Goal: Find specific page/section: Find specific page/section

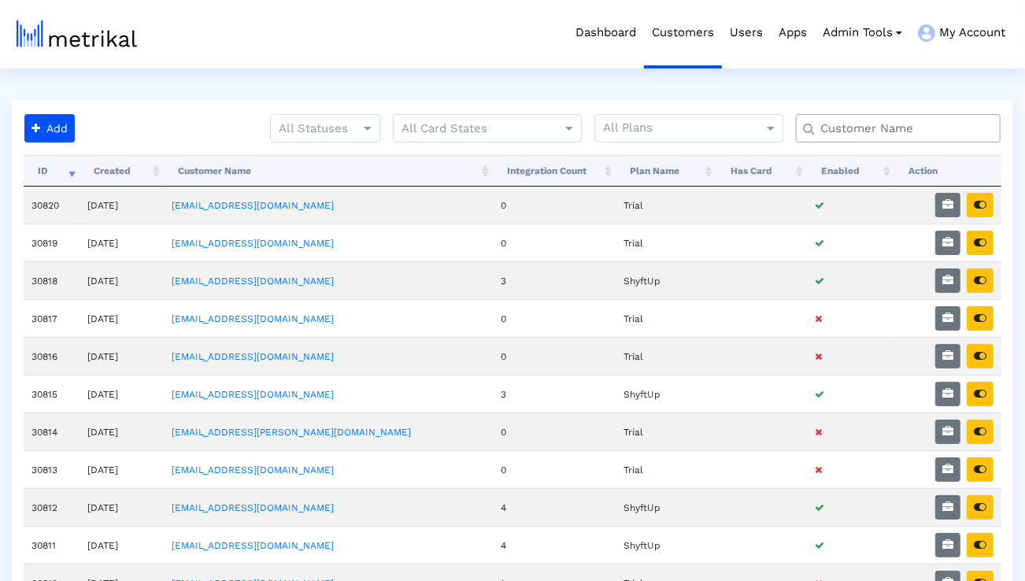
click at [844, 123] on input "text" at bounding box center [901, 128] width 185 height 17
type input "elevate"
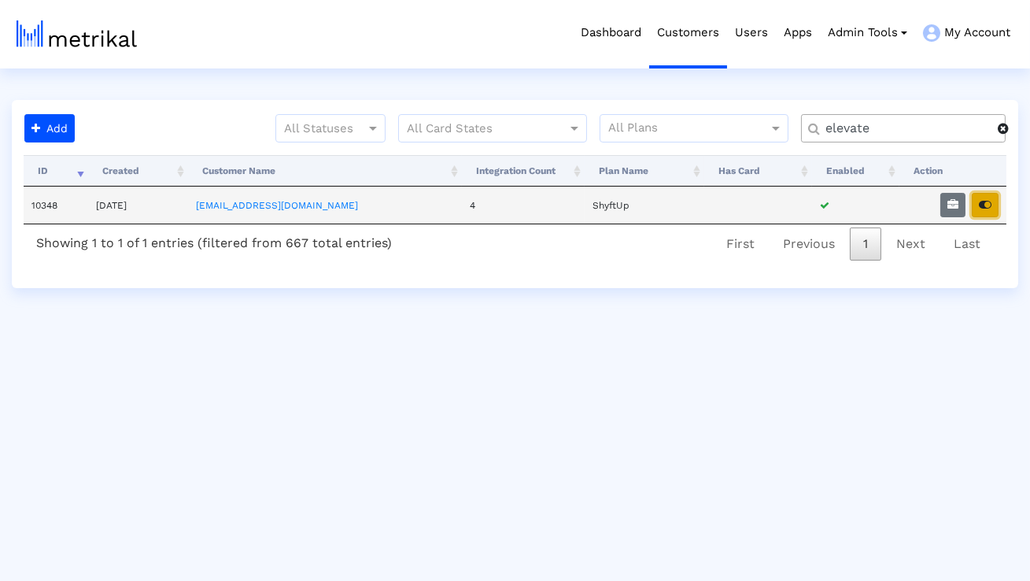
click at [987, 212] on button "button" at bounding box center [985, 205] width 27 height 24
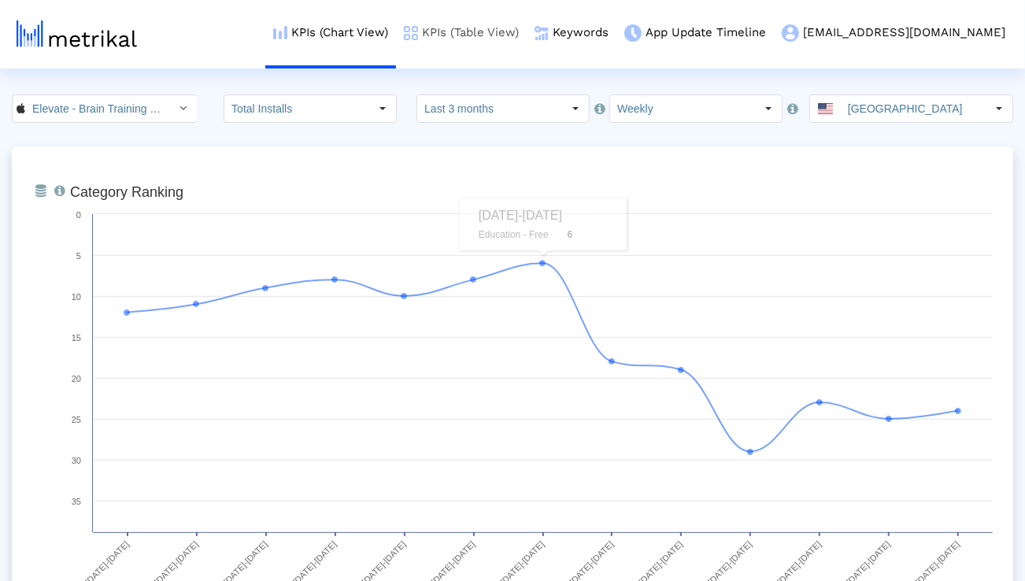
click at [508, 39] on link "KPIs (Table View)" at bounding box center [461, 32] width 131 height 65
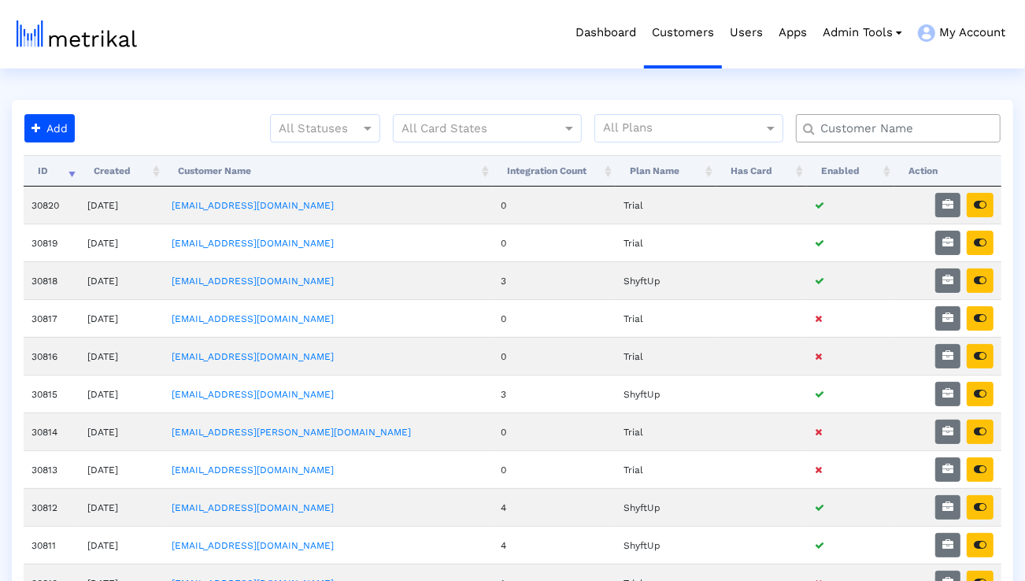
click at [845, 123] on input "text" at bounding box center [901, 128] width 185 height 17
type input "elevate"
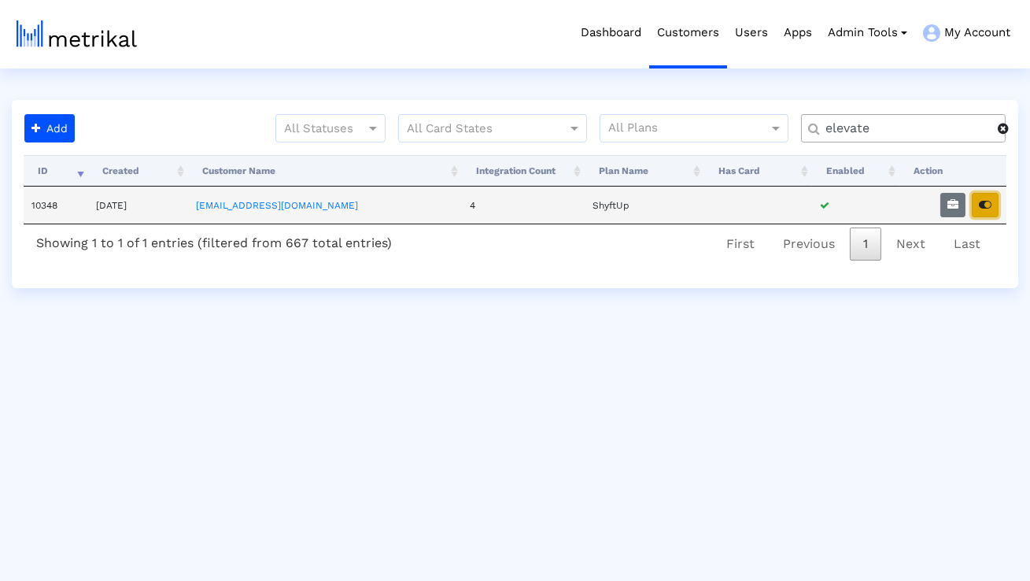
click at [999, 204] on button "button" at bounding box center [985, 205] width 27 height 24
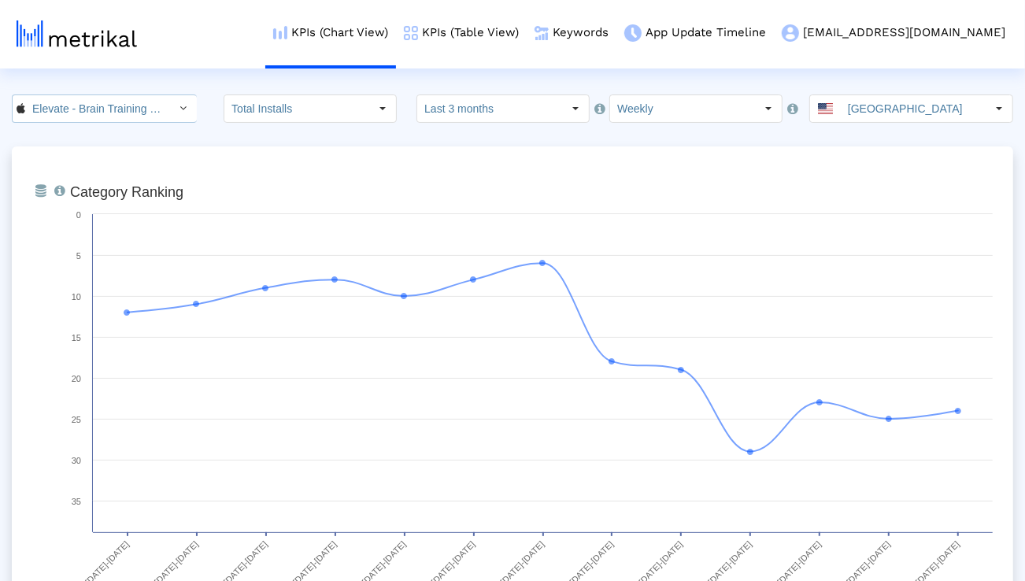
click at [171, 115] on div "Select" at bounding box center [183, 108] width 25 height 25
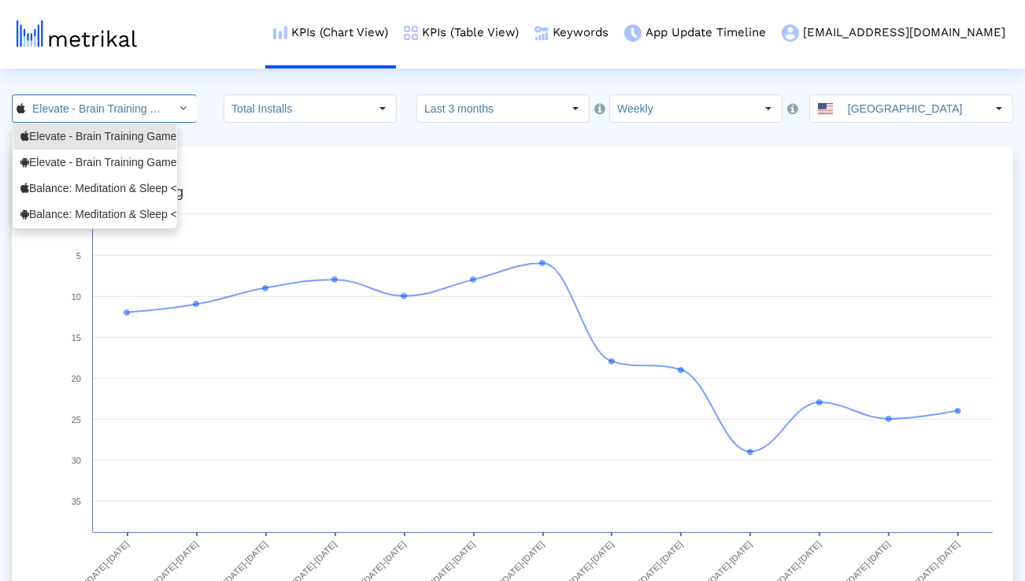
scroll to position [0, 114]
click at [129, 189] on div "Balance: Meditation & Sleep <1361356590>" at bounding box center [94, 188] width 149 height 15
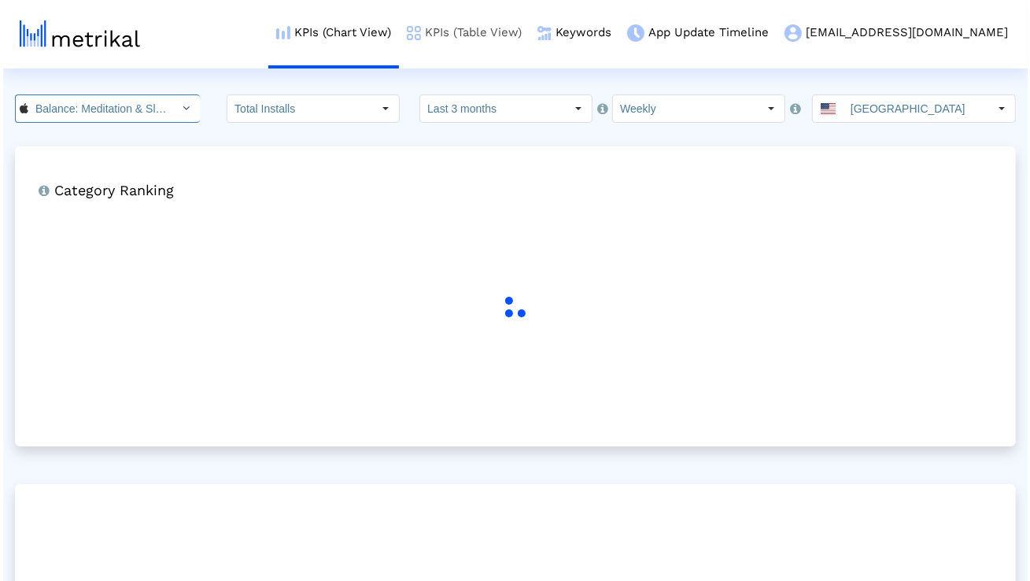
scroll to position [0, 108]
click at [510, 39] on link "KPIs (Table View)" at bounding box center [461, 32] width 131 height 65
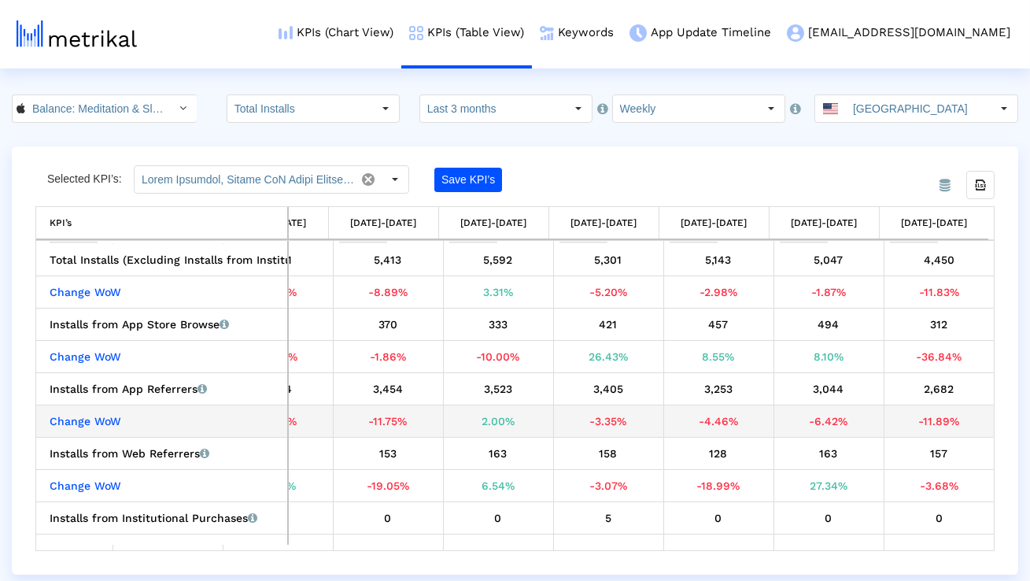
scroll to position [65, 0]
